Goal: Check status: Check status

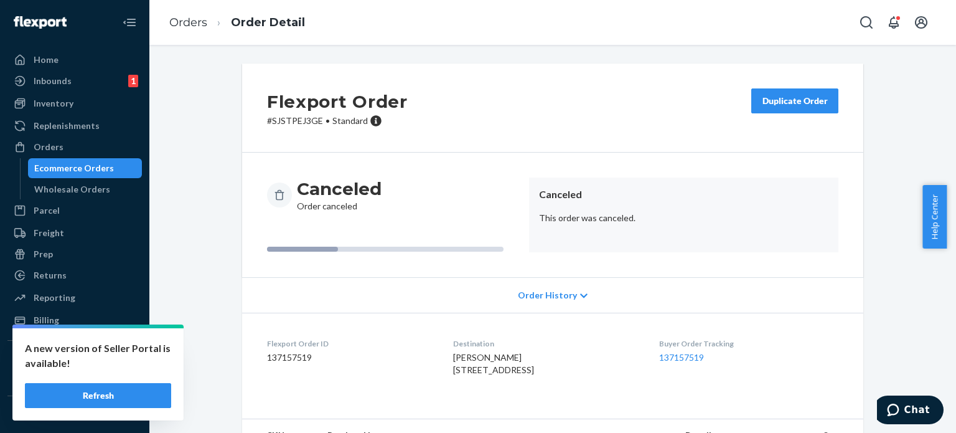
click at [70, 169] on div "Ecommerce Orders" at bounding box center [74, 168] width 80 height 12
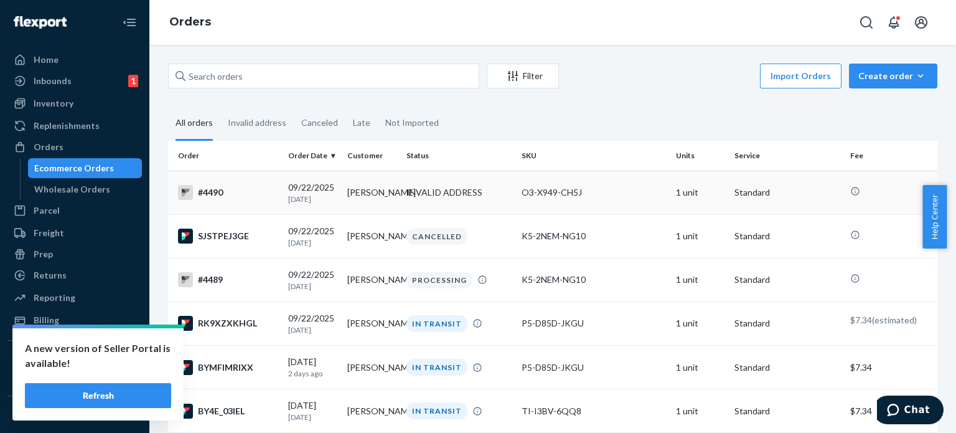
click at [247, 187] on div "#4490" at bounding box center [228, 192] width 100 height 15
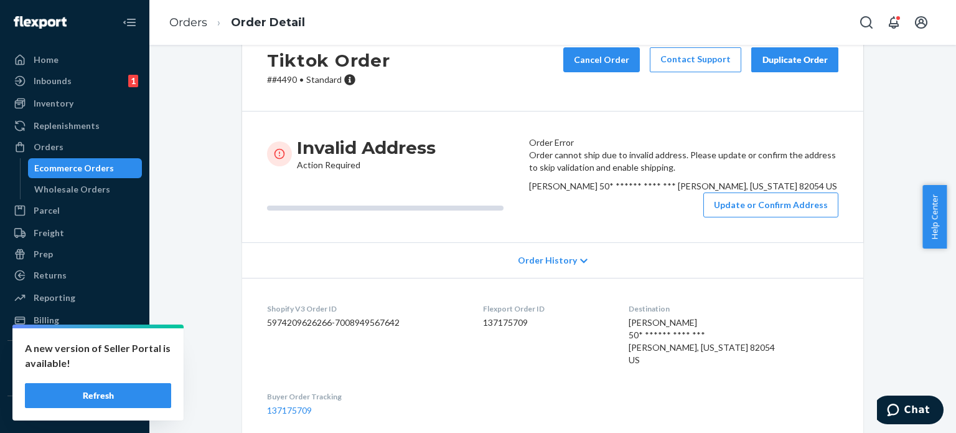
scroll to position [62, 0]
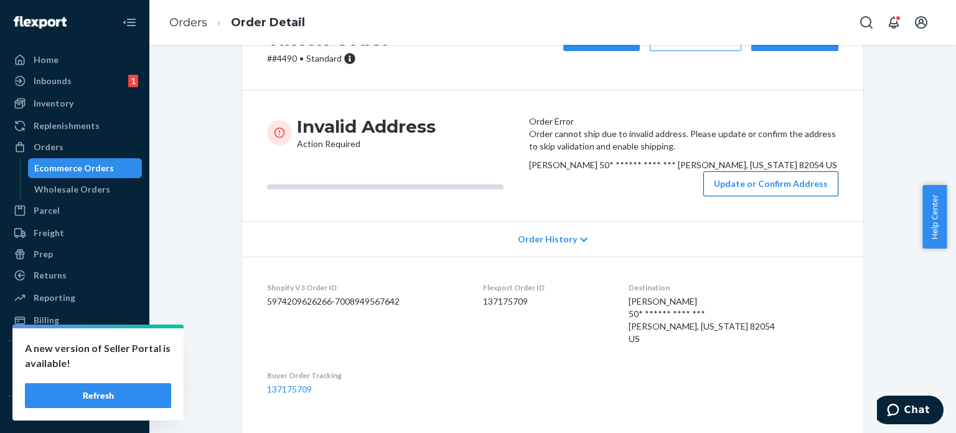
click at [751, 196] on button "Update or Confirm Address" at bounding box center [770, 183] width 135 height 25
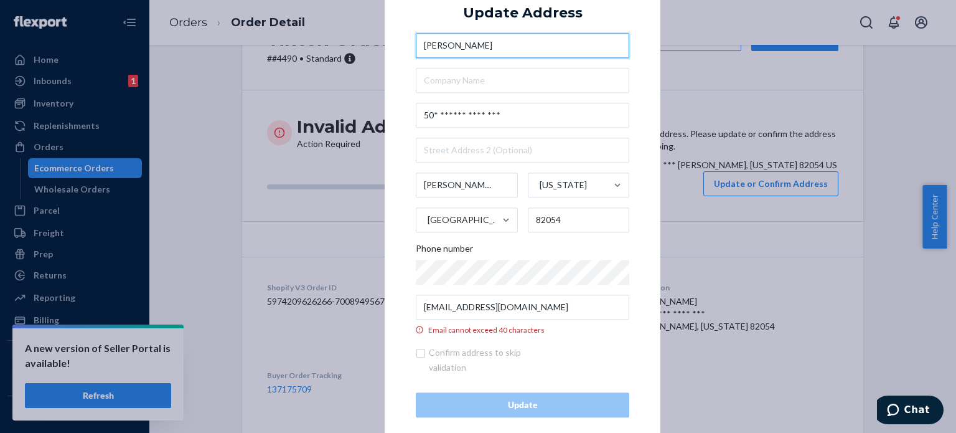
scroll to position [0, 0]
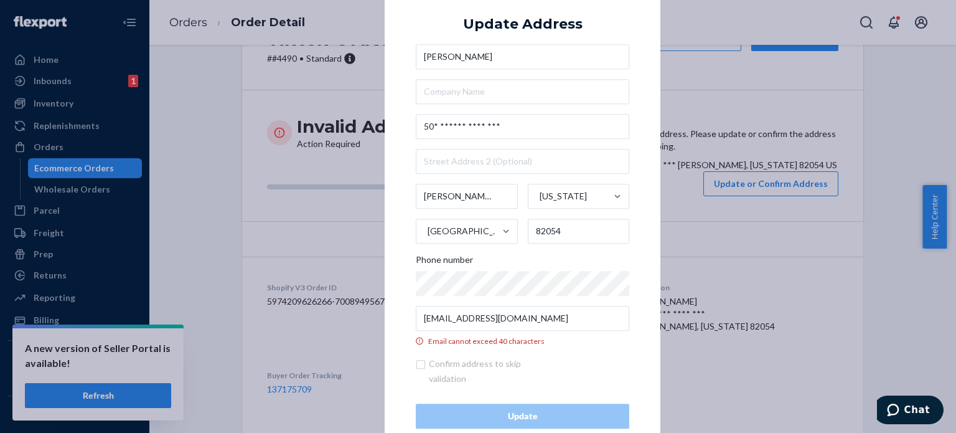
click at [753, 83] on div "× Update Address [PERSON_NAME] 50* ****** **** *** [PERSON_NAME] [US_STATE] [GE…" at bounding box center [478, 216] width 956 height 433
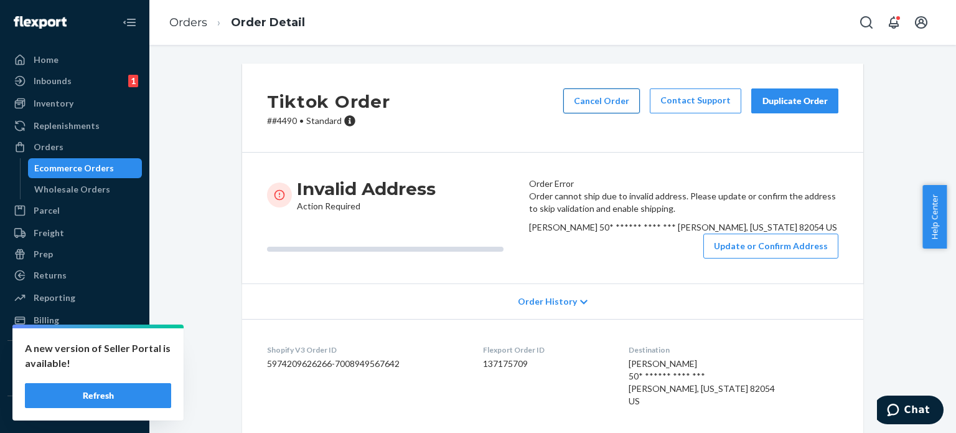
click at [581, 99] on button "Cancel Order" at bounding box center [601, 100] width 77 height 25
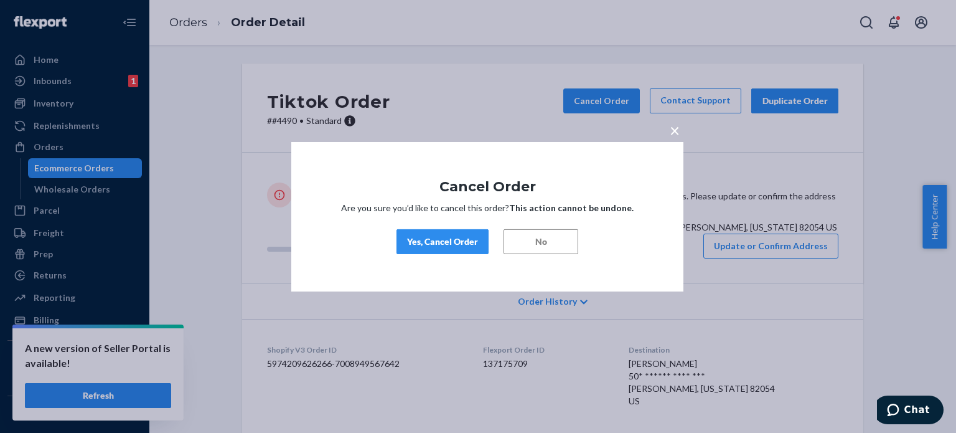
click at [426, 244] on div "Yes, Cancel Order" at bounding box center [442, 241] width 71 height 12
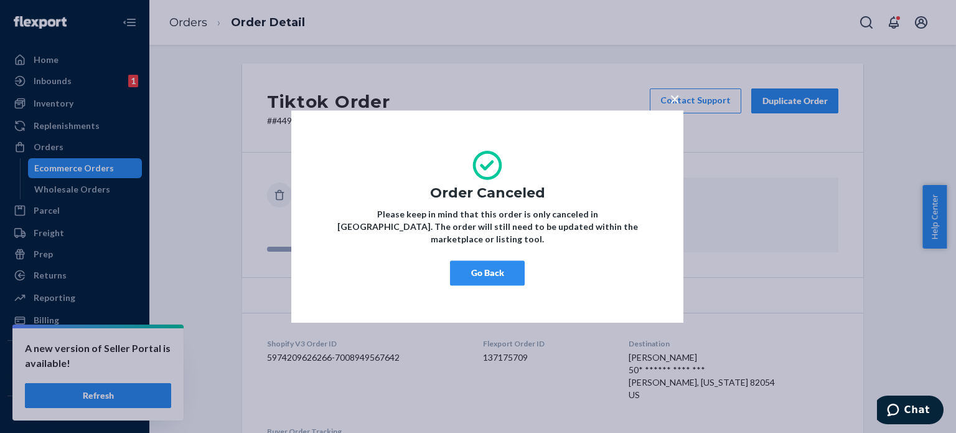
click at [499, 262] on button "Go Back" at bounding box center [487, 272] width 75 height 25
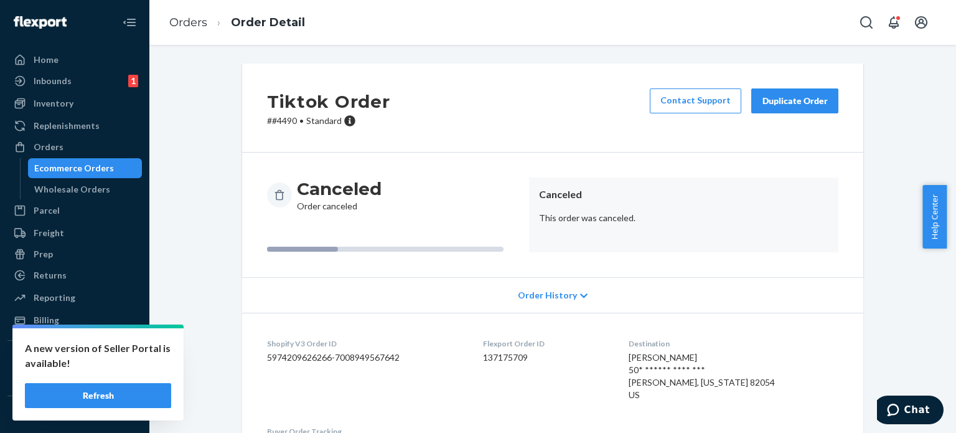
drag, startPoint x: 102, startPoint y: 167, endPoint x: 123, endPoint y: 158, distance: 22.6
click at [102, 167] on div "Ecommerce Orders" at bounding box center [74, 168] width 80 height 12
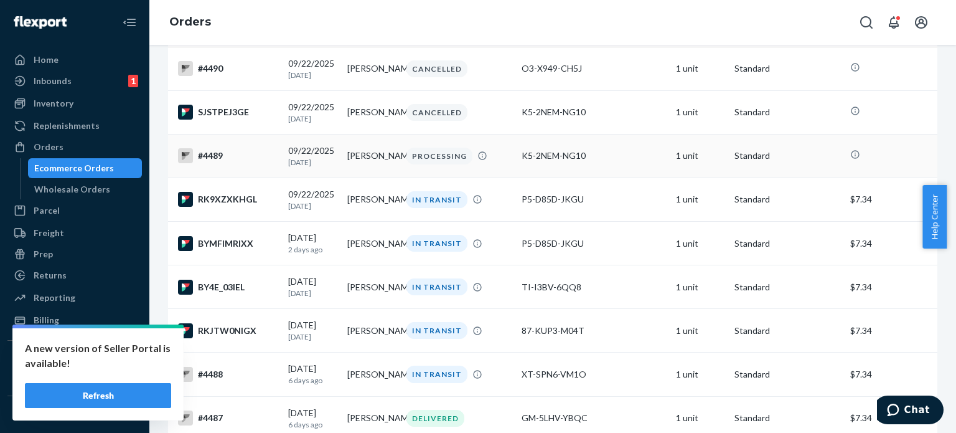
scroll to position [125, 0]
click at [217, 201] on div "RK9XZXKHGL" at bounding box center [228, 198] width 100 height 15
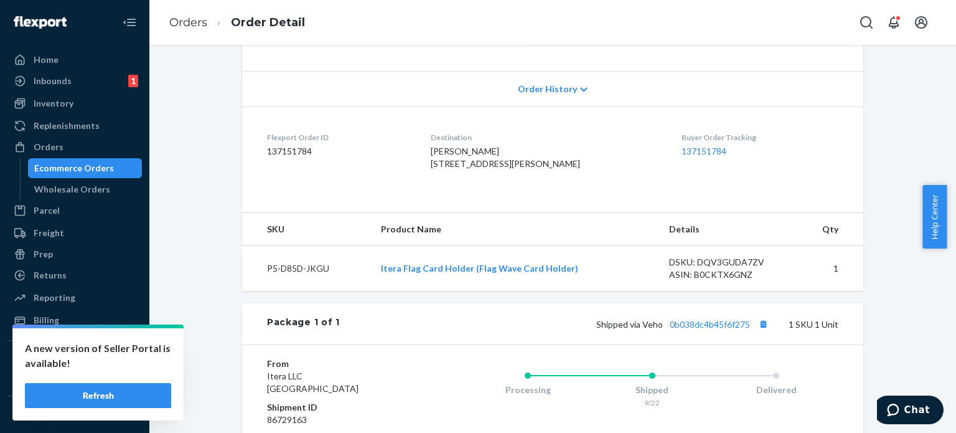
scroll to position [311, 0]
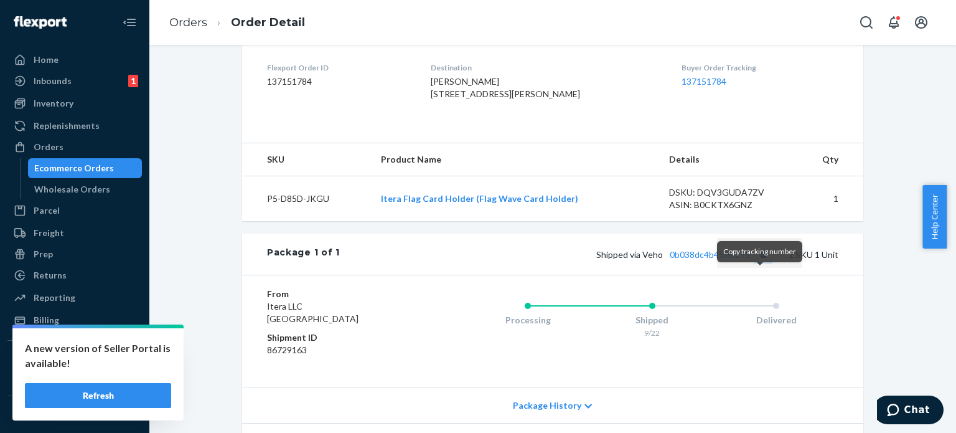
click at [756, 262] on button "Copy tracking number" at bounding box center [763, 254] width 16 height 16
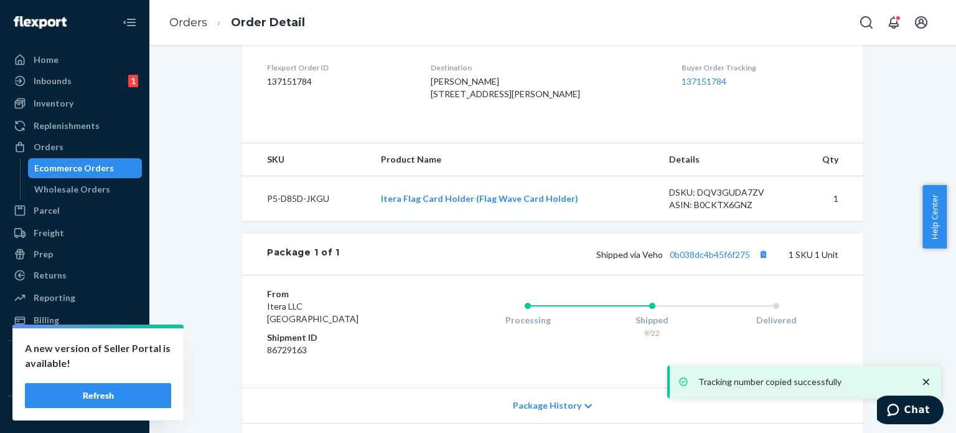
click at [72, 168] on div "Ecommerce Orders" at bounding box center [74, 168] width 80 height 12
